Goal: Task Accomplishment & Management: Manage account settings

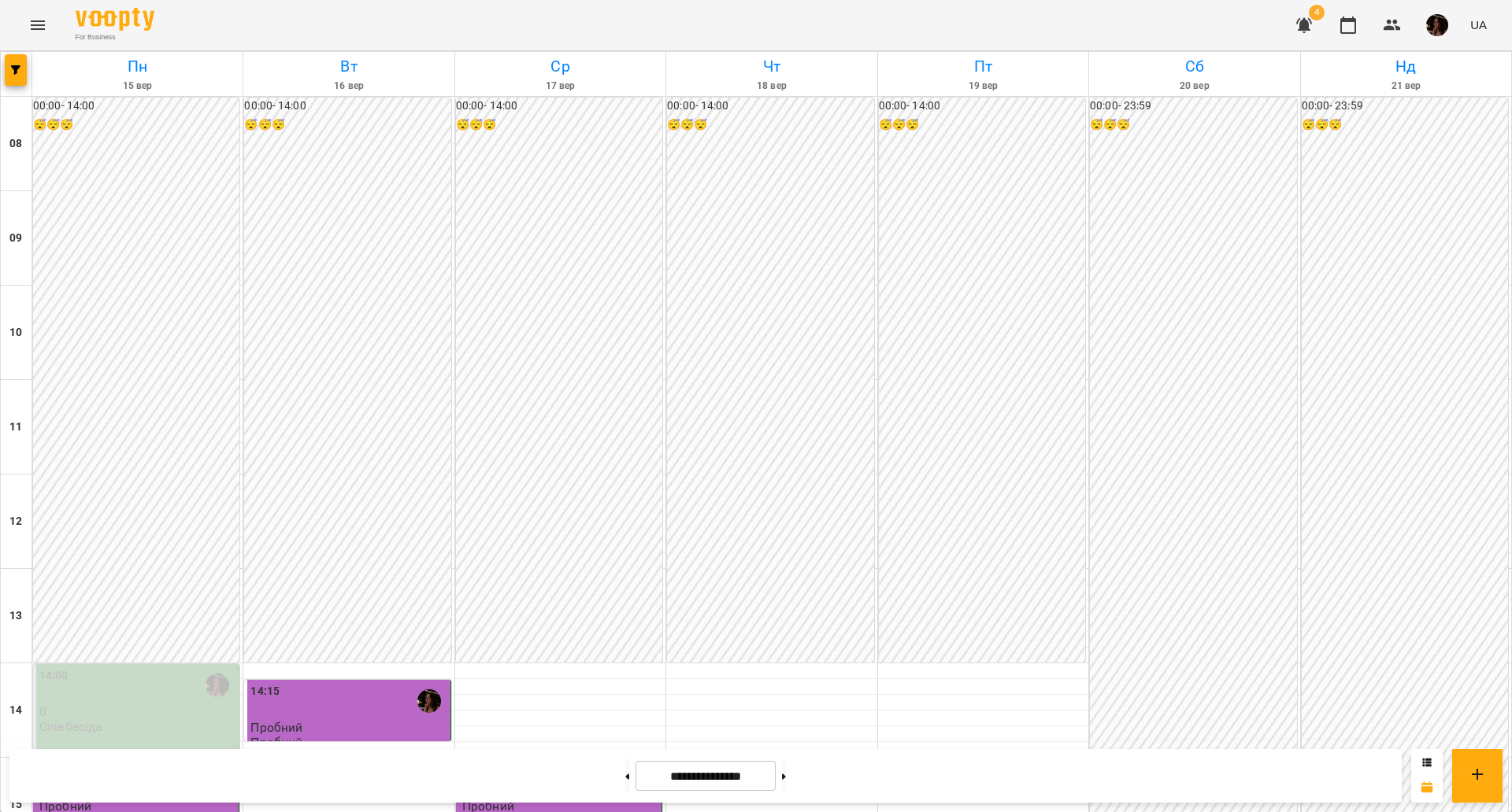
scroll to position [590, 0]
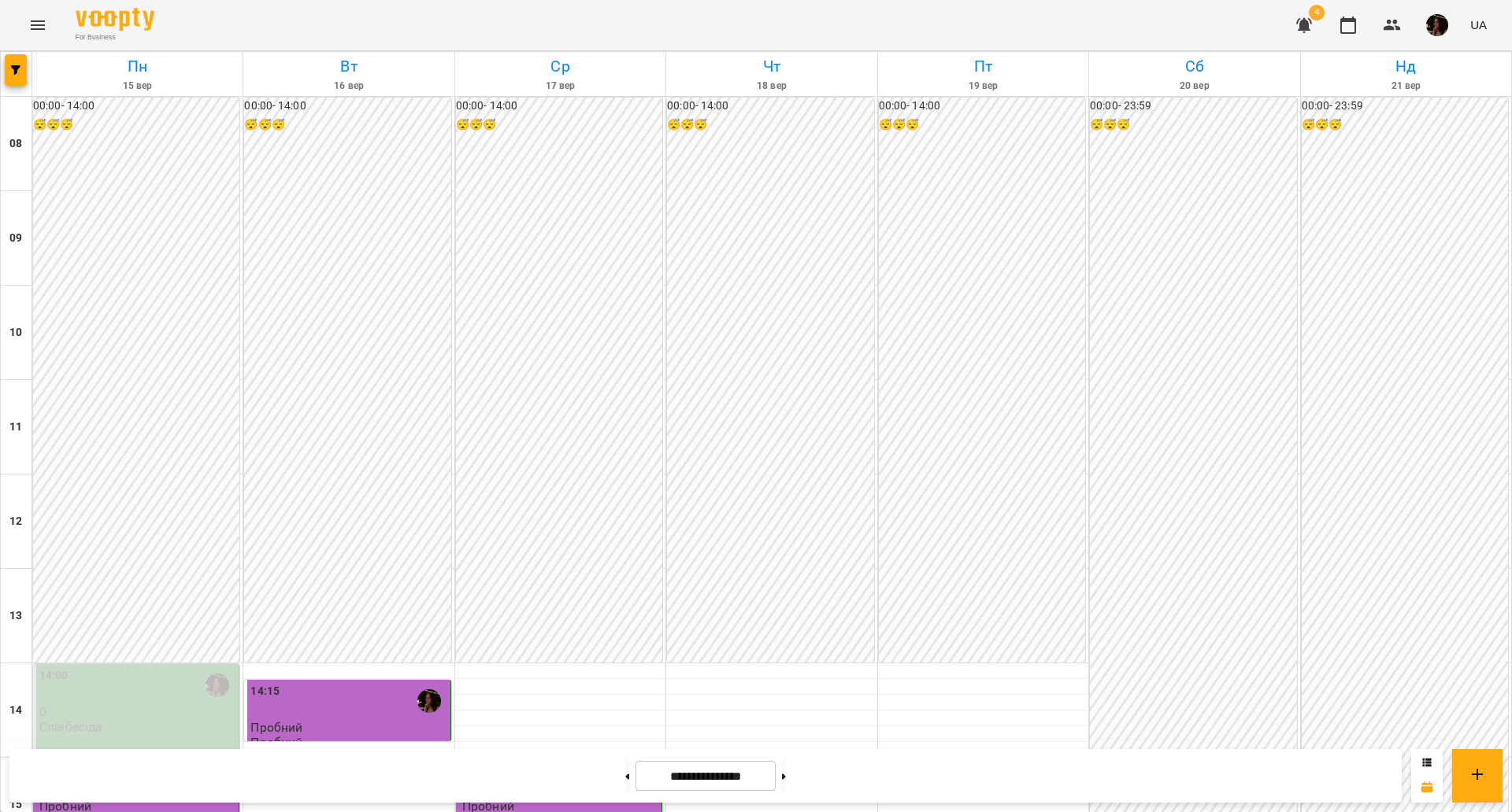
scroll to position [492, 0]
click at [785, 771] on button at bounding box center [784, 776] width 4 height 35
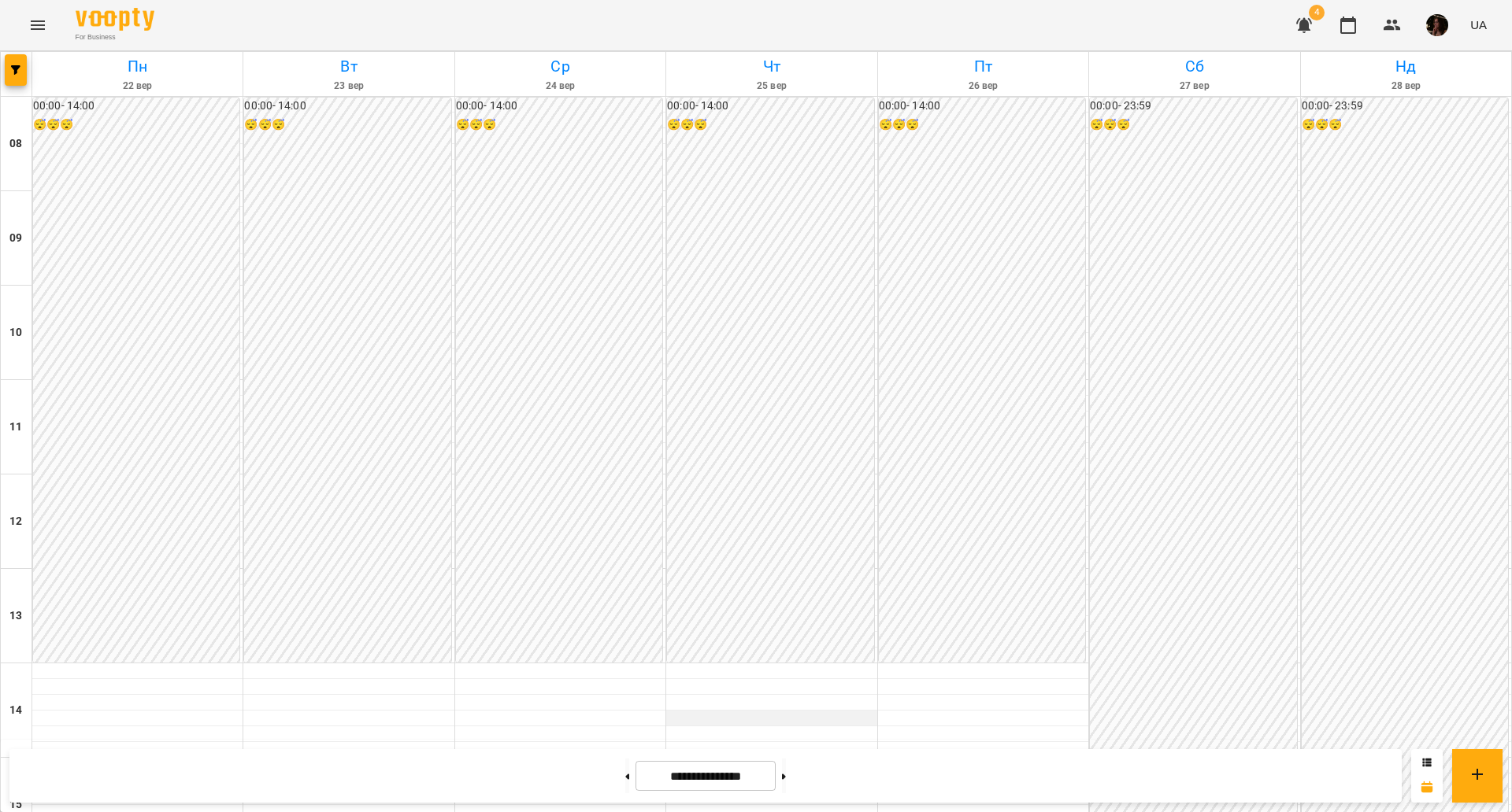
scroll to position [185, 0]
click at [625, 773] on button at bounding box center [627, 776] width 4 height 35
type input "**********"
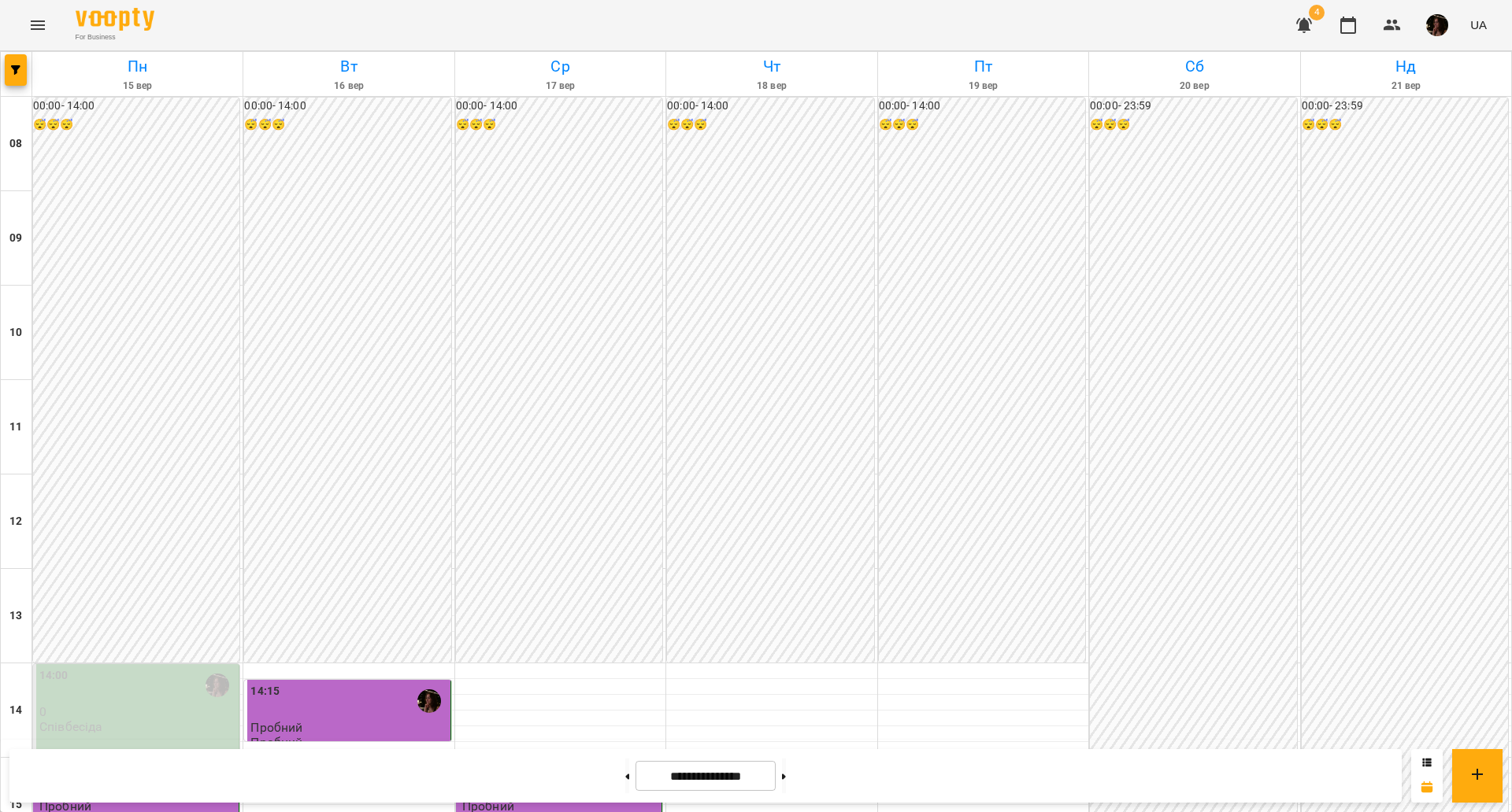
scroll to position [580, 0]
